Goal: Task Accomplishment & Management: Manage account settings

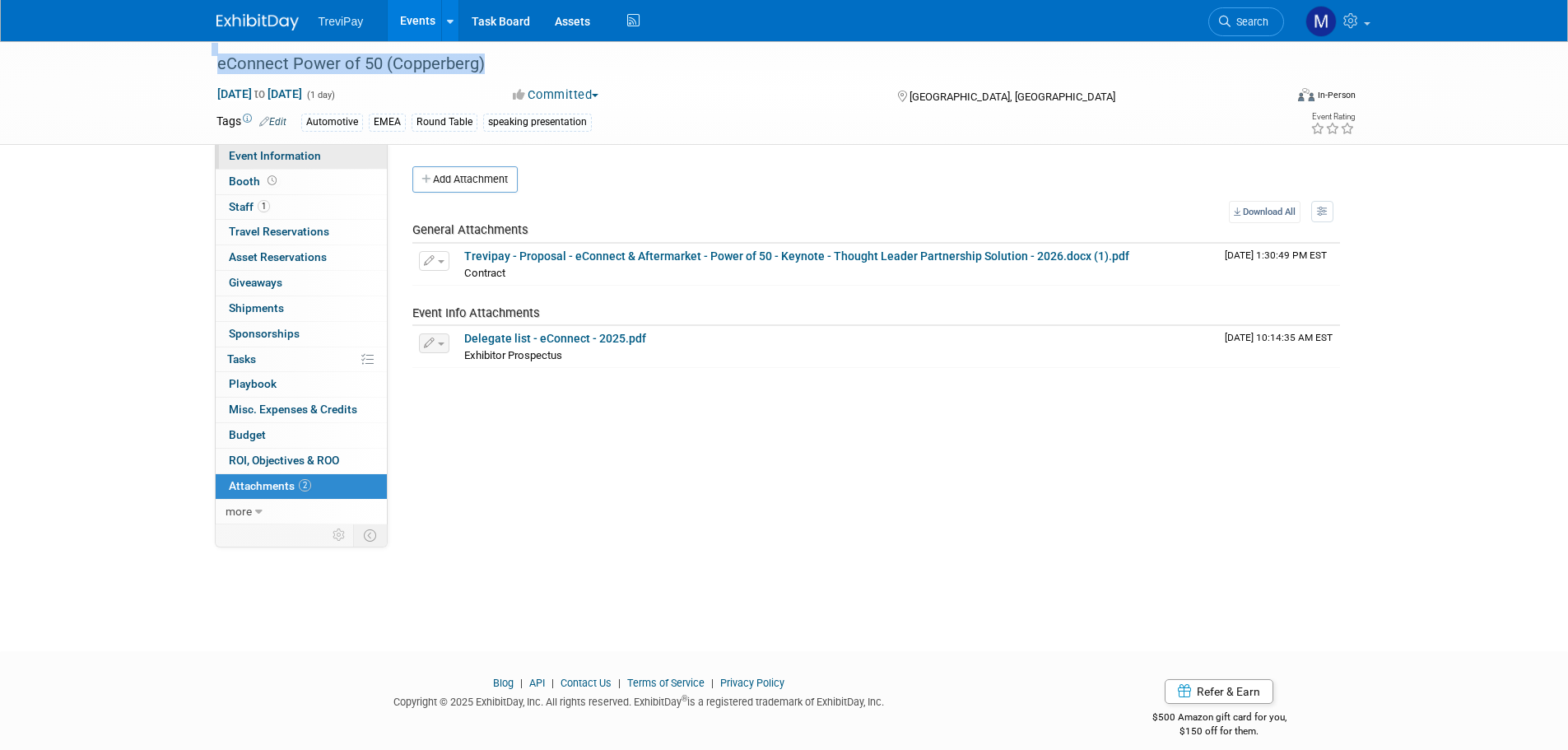
click at [259, 155] on span "Event Information" at bounding box center [275, 155] width 92 height 13
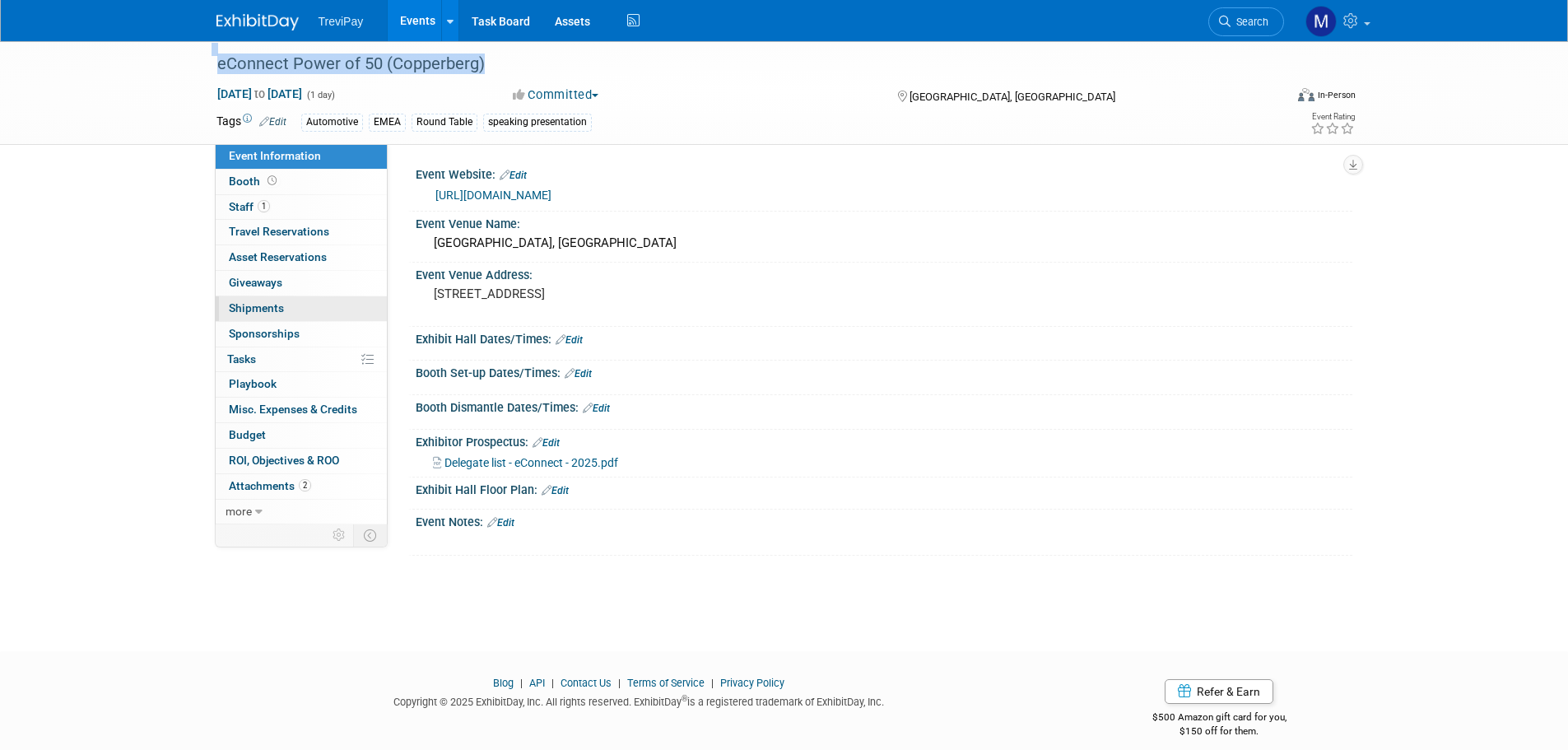
click at [264, 321] on link "0 Shipments 0" at bounding box center [300, 308] width 171 height 25
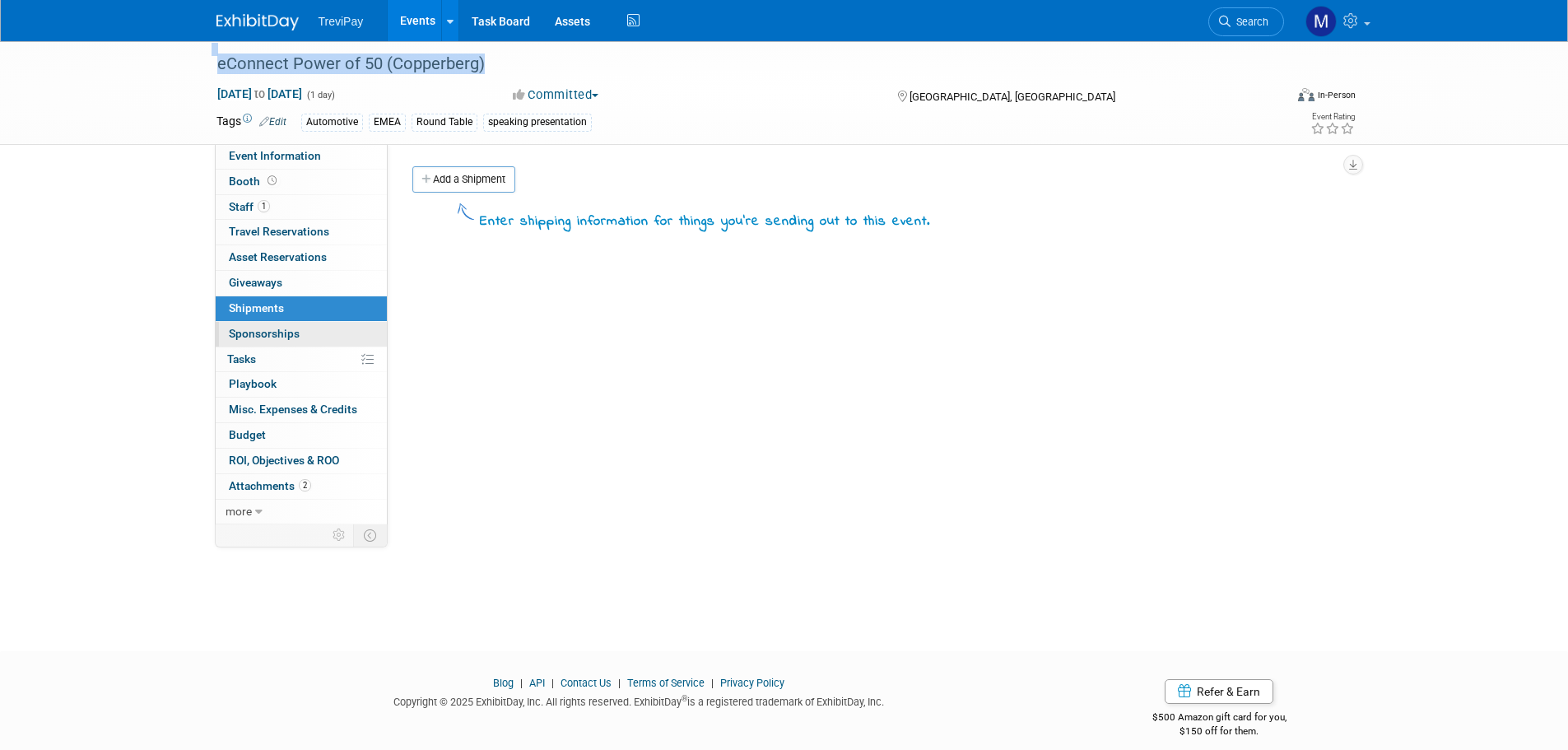
click at [264, 327] on span "Sponsorships 0" at bounding box center [264, 333] width 71 height 13
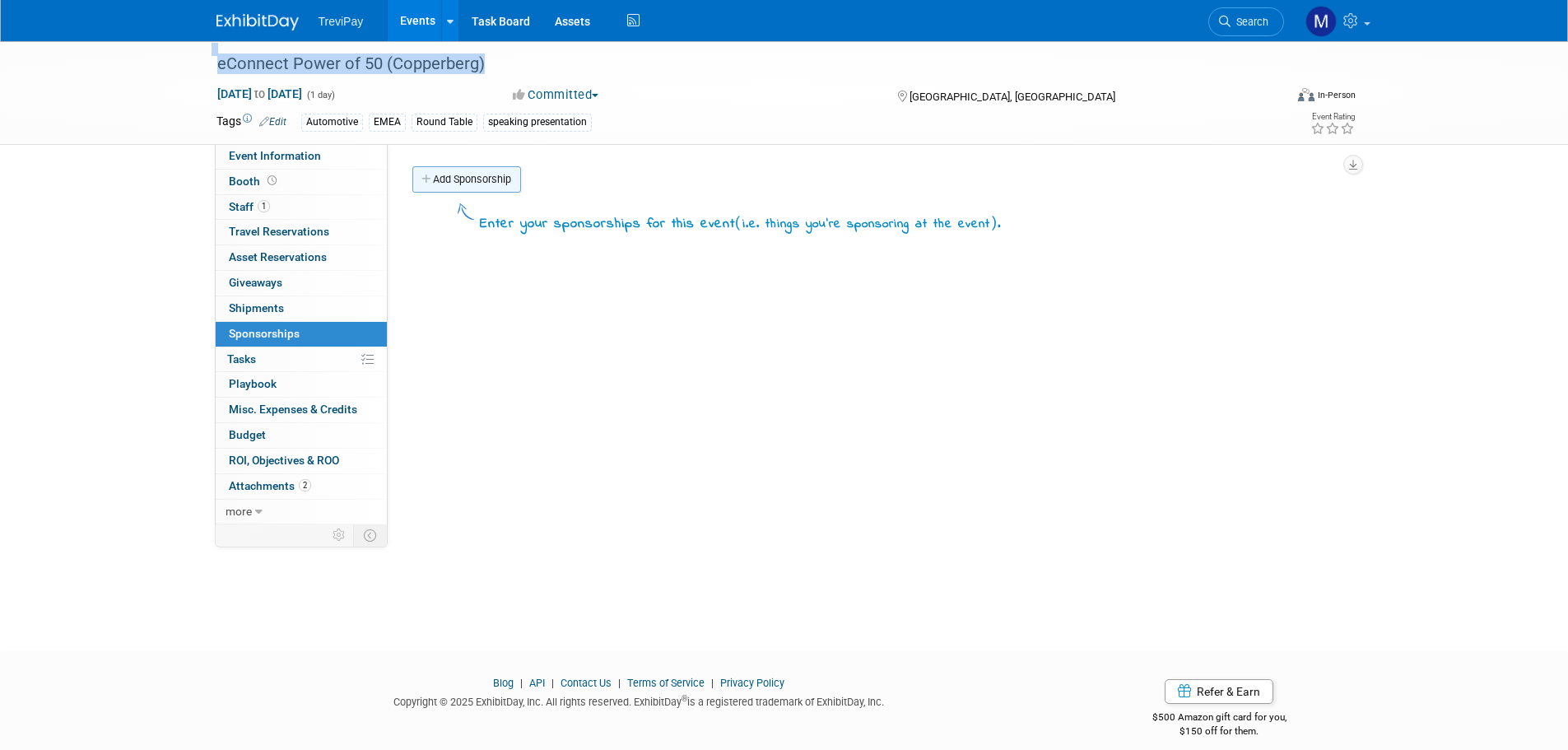
click at [458, 185] on link "Add Sponsorship" at bounding box center [466, 179] width 109 height 27
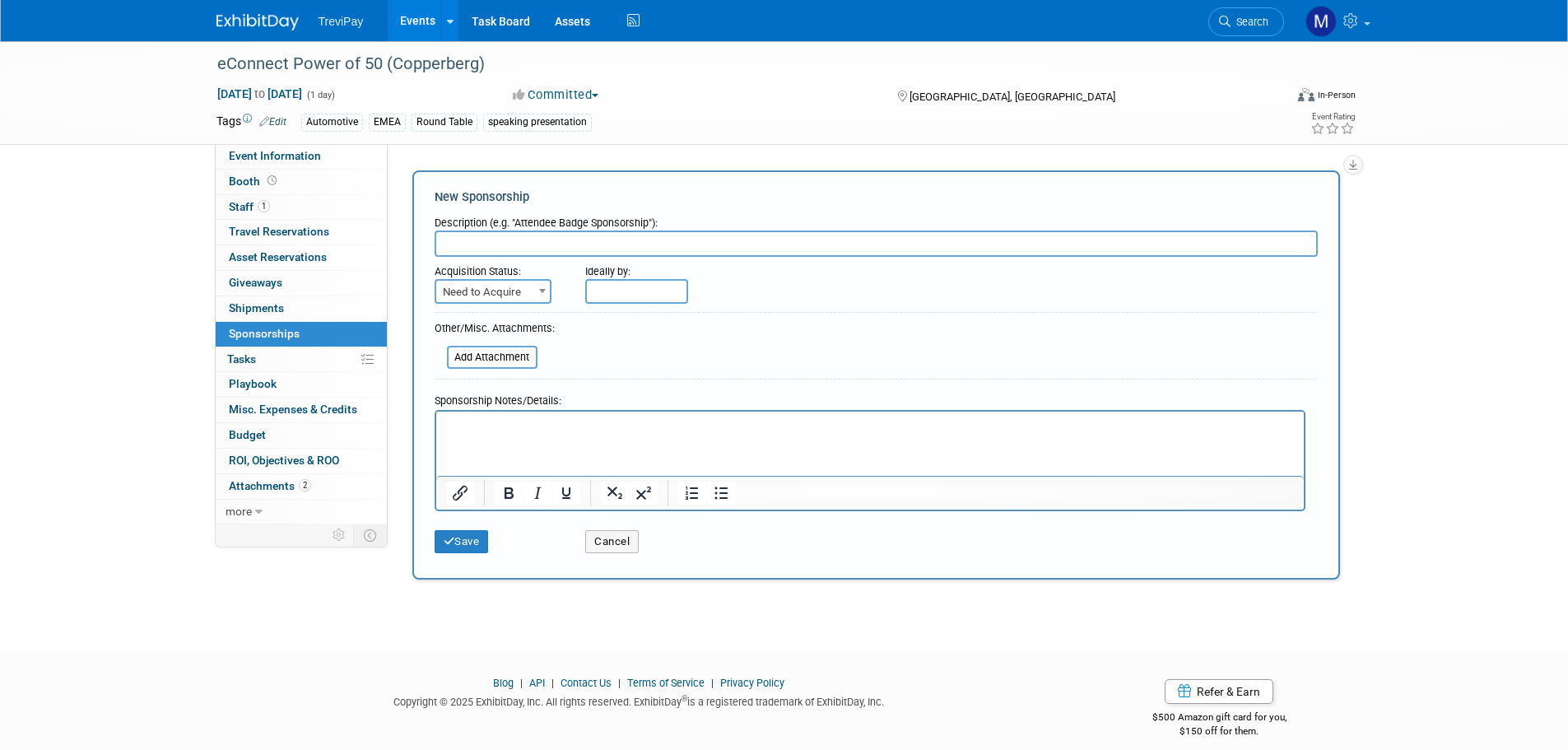
click at [486, 434] on html at bounding box center [868, 422] width 867 height 23
paste body "Rich Text Area. Press ALT-0 for help."
click at [467, 543] on button "Save" at bounding box center [462, 541] width 54 height 23
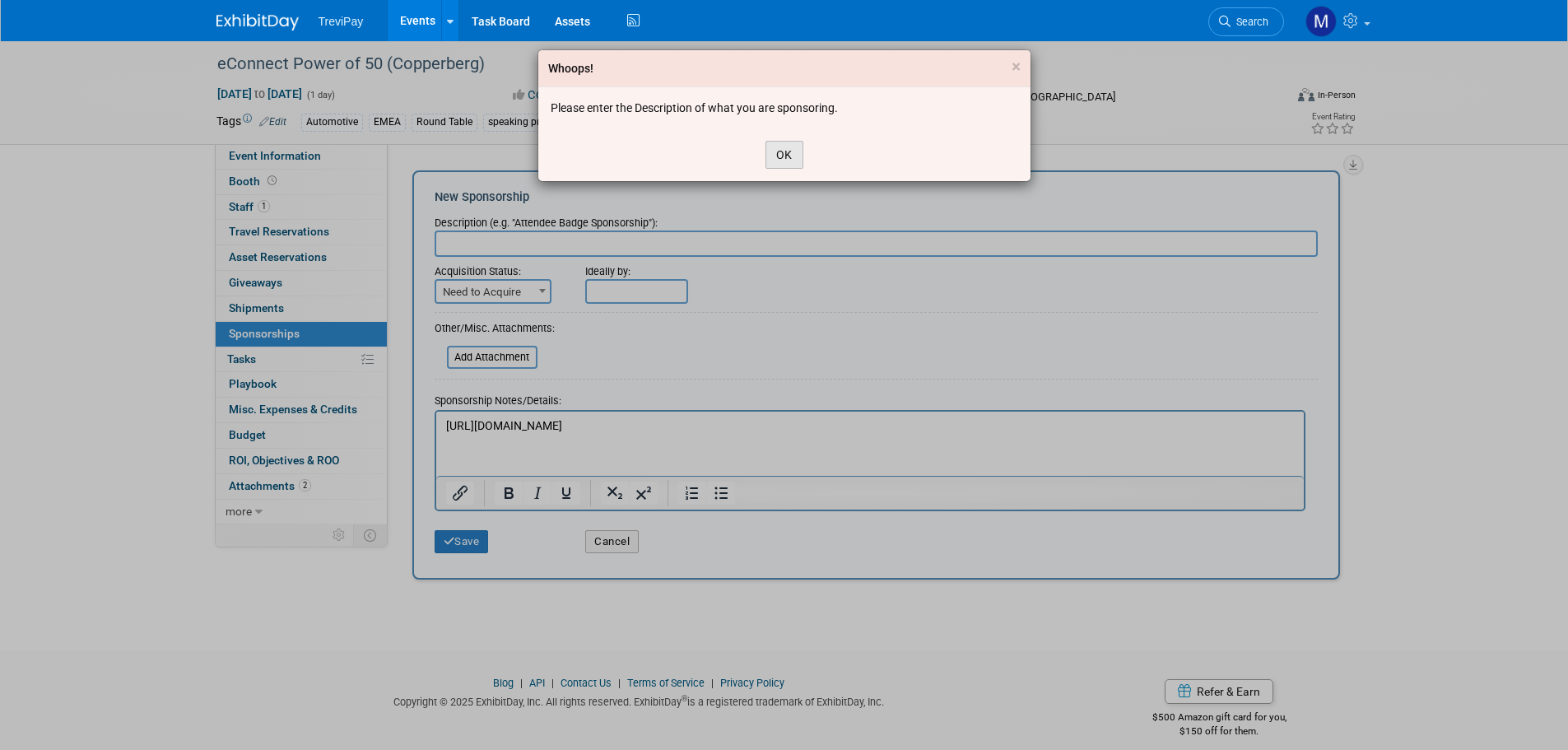
click at [790, 149] on button "OK" at bounding box center [784, 154] width 38 height 28
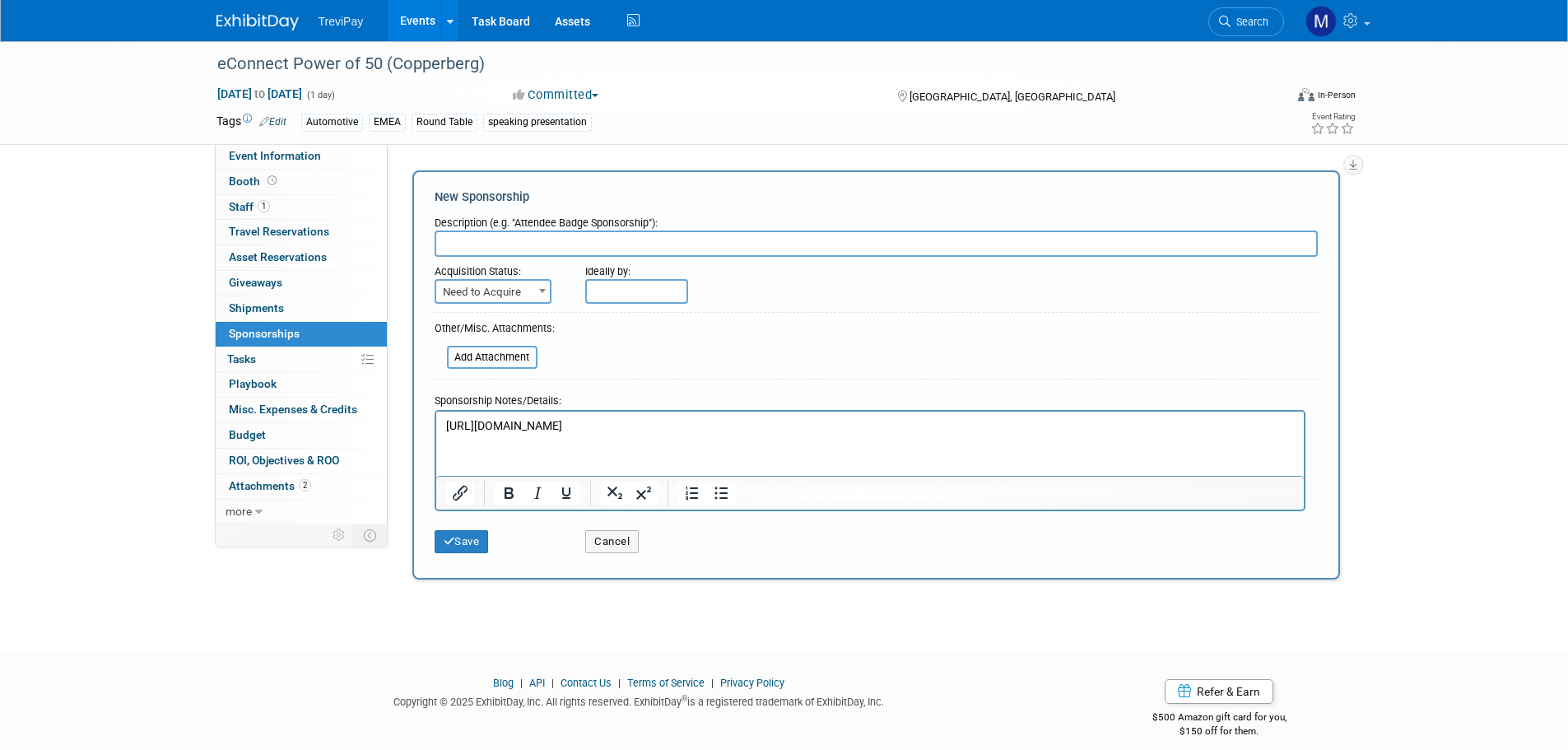
click at [490, 246] on input "text" at bounding box center [876, 244] width 883 height 27
type input "C"
type input "S"
drag, startPoint x: 520, startPoint y: 243, endPoint x: 233, endPoint y: 225, distance: 287.6
click at [250, 238] on div "Event Information Event Info Booth Booth 1 Staff 1 Staff 0 Travel Reservations …" at bounding box center [784, 313] width 1160 height 544
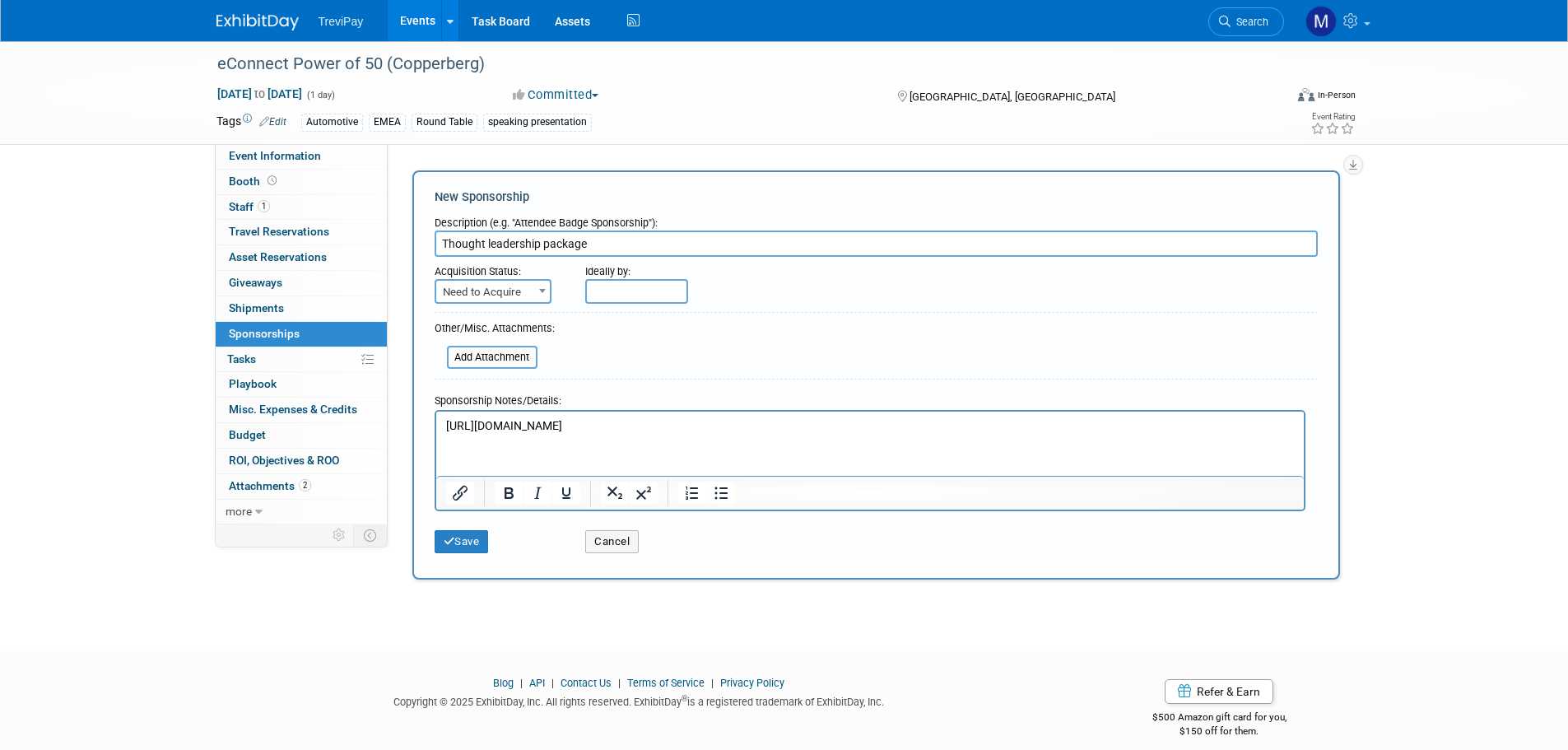
type input "Thought leadership package"
click at [941, 421] on p "[URL][DOMAIN_NAME]" at bounding box center [869, 426] width 849 height 17
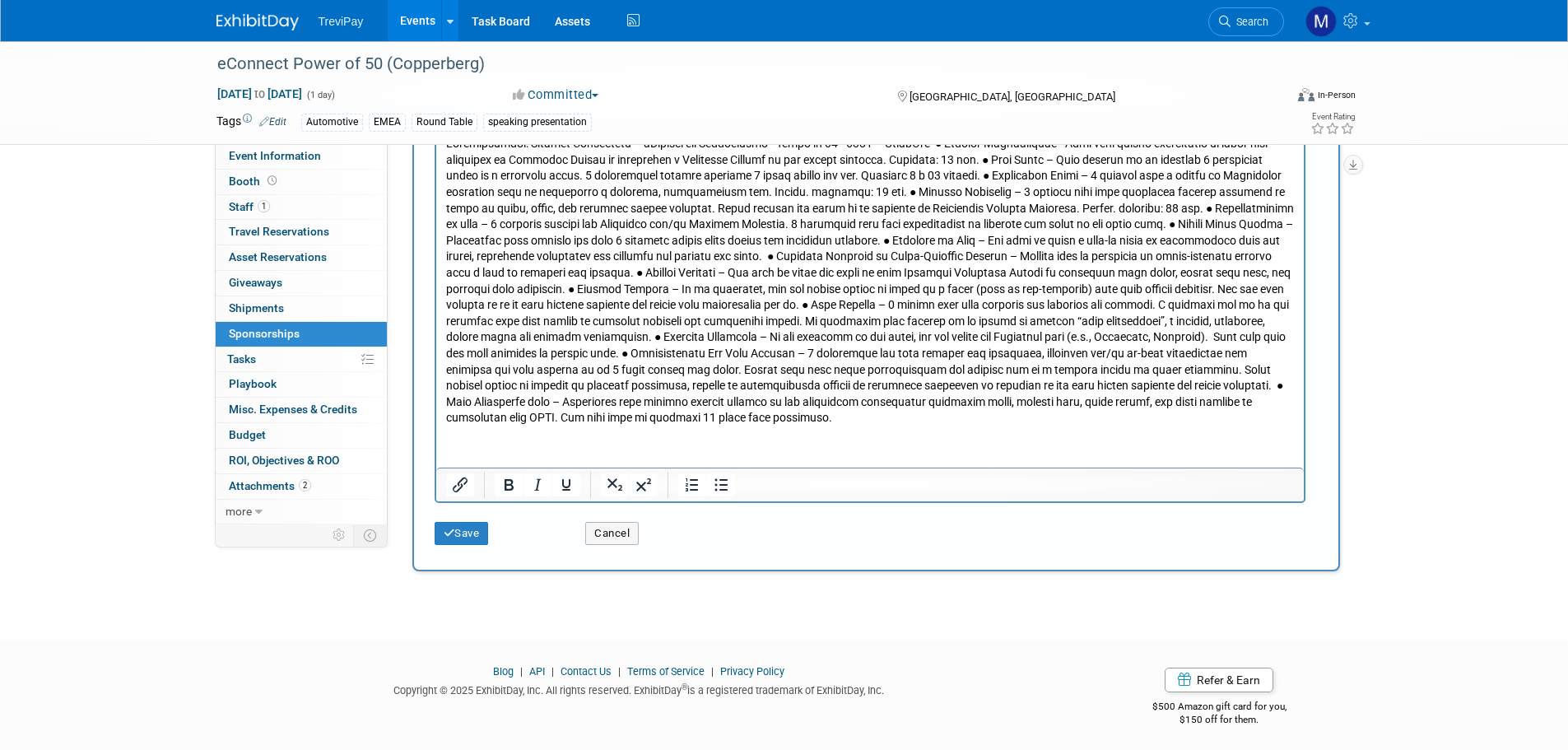
scroll to position [320, 0]
click at [468, 528] on button "Save" at bounding box center [462, 528] width 54 height 23
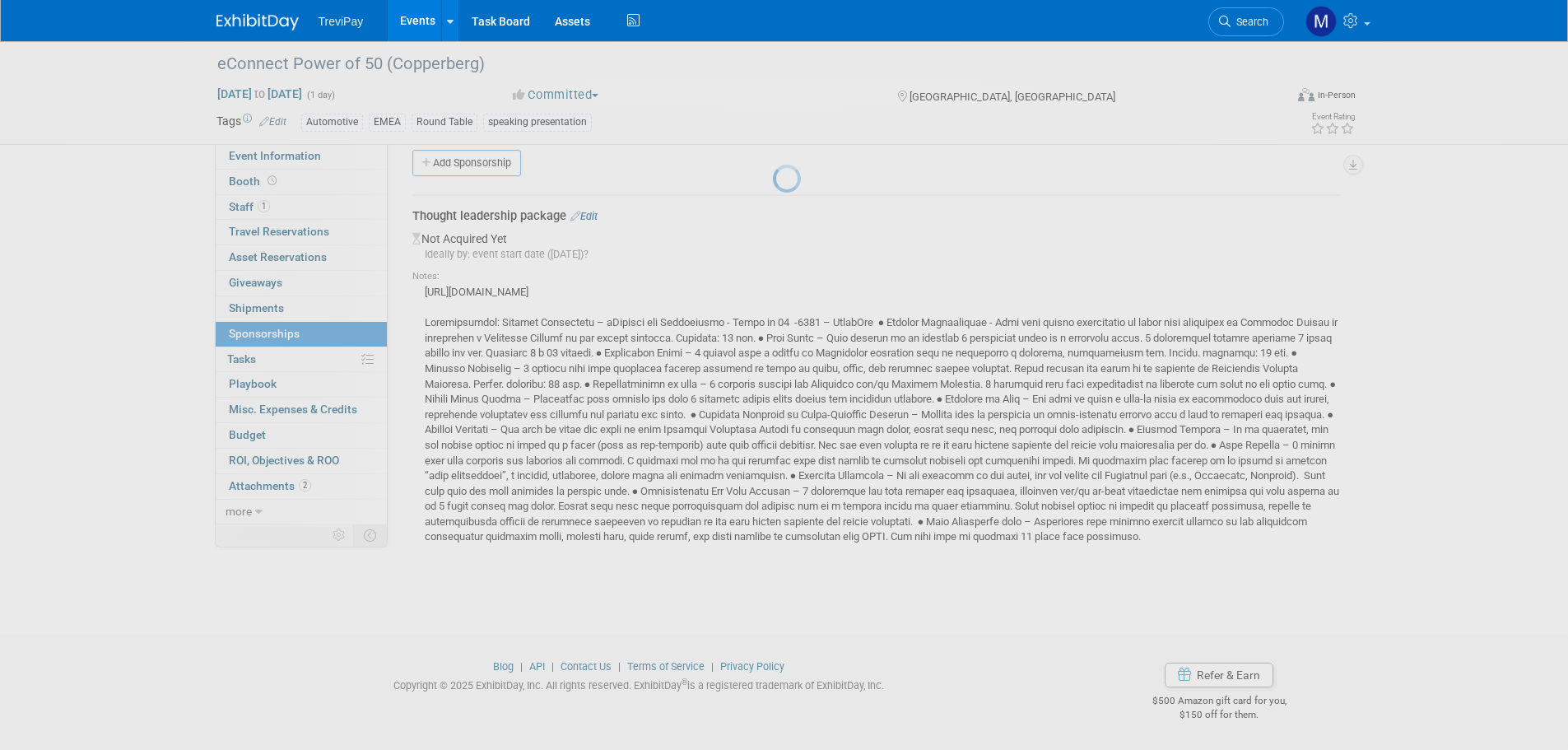
scroll to position [23, 0]
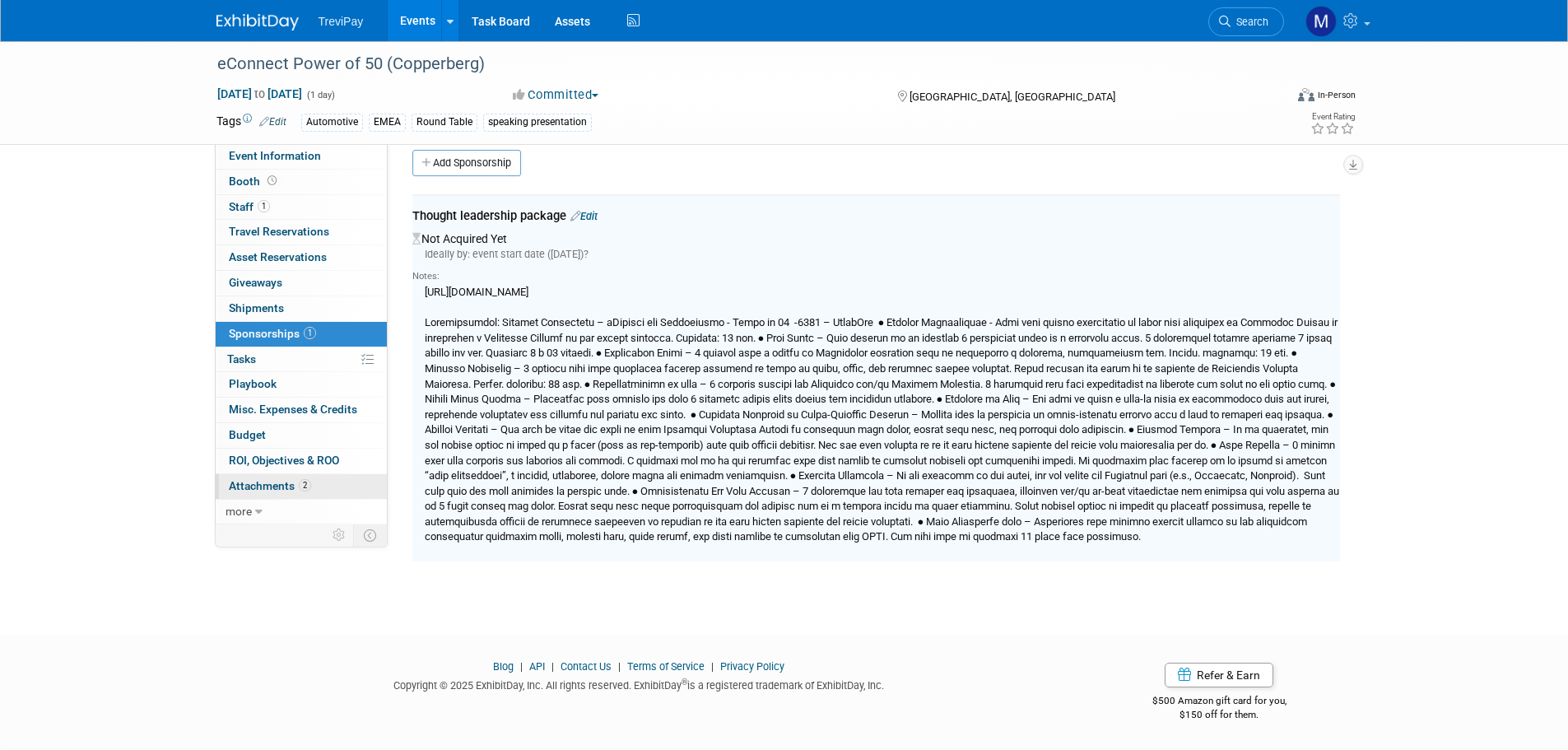
click at [291, 484] on span "Attachments 2" at bounding box center [270, 486] width 82 height 13
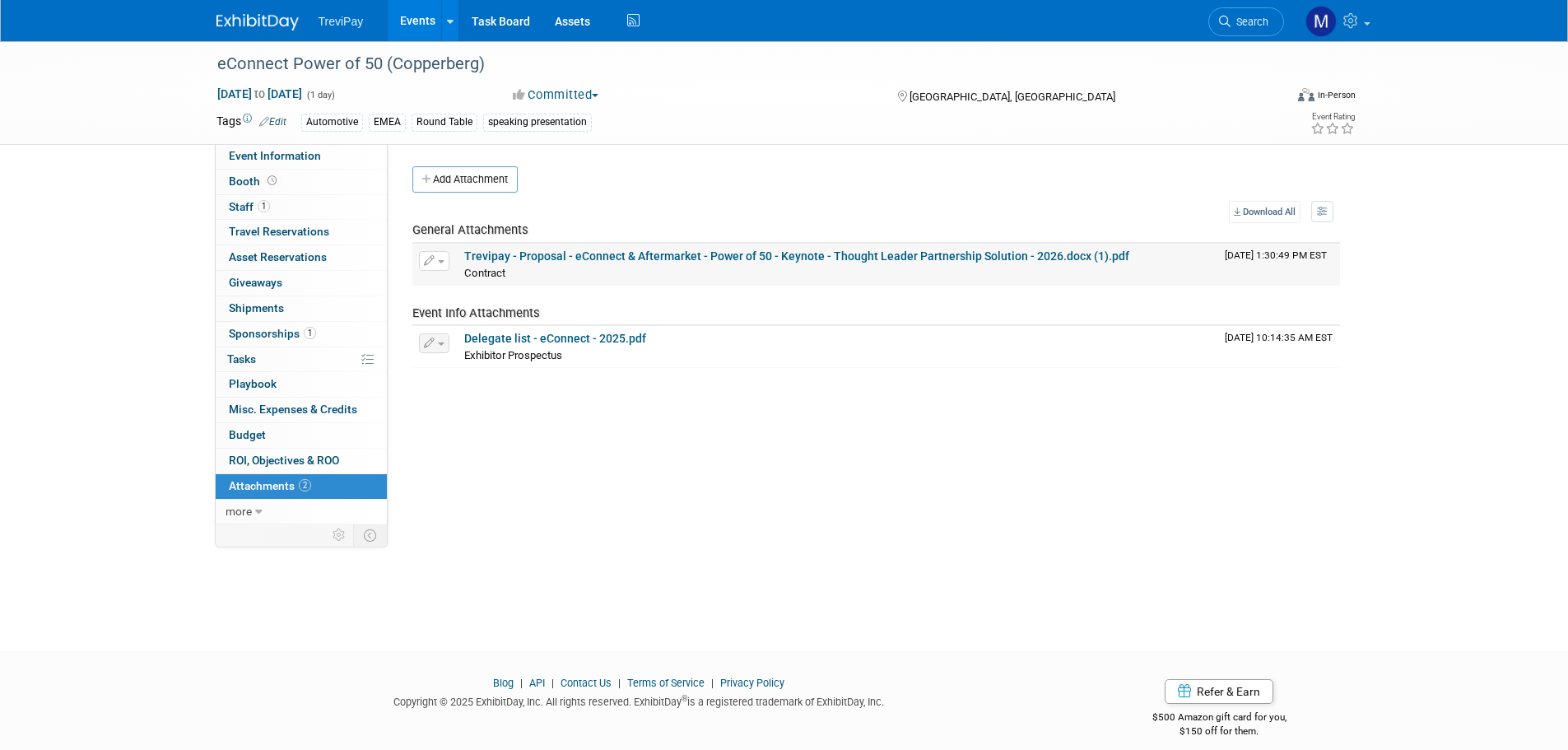
click at [574, 259] on link "Trevipay - Proposal - eConnect & Aftermarket - Power of 50 - Keynote - Thought …" at bounding box center [797, 256] width 665 height 13
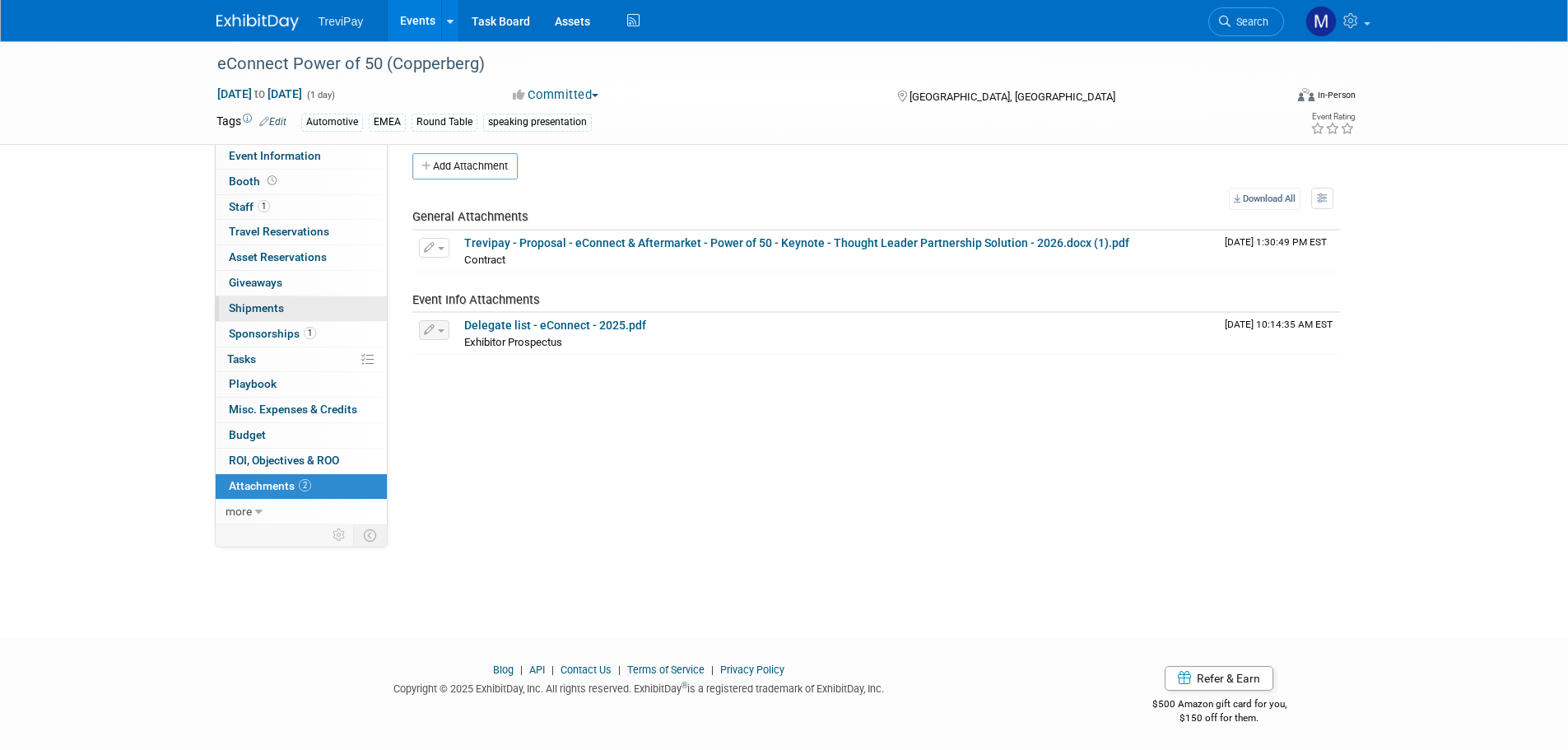
scroll to position [17, 0]
